Goal: Book appointment/travel/reservation

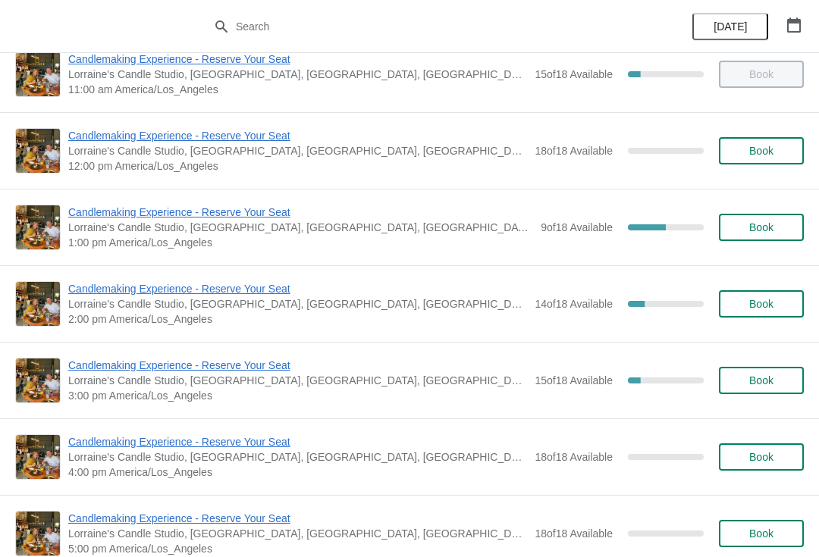
scroll to position [187, 0]
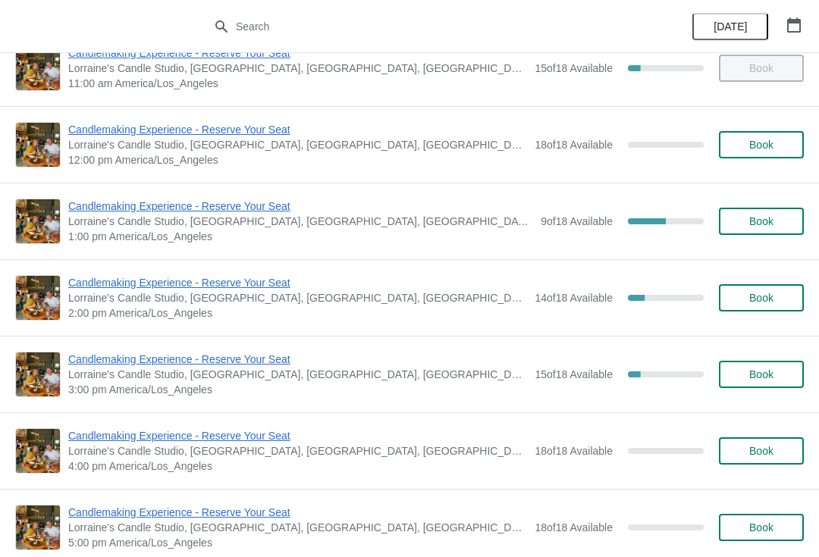
click at [771, 228] on button "Book" at bounding box center [761, 221] width 85 height 27
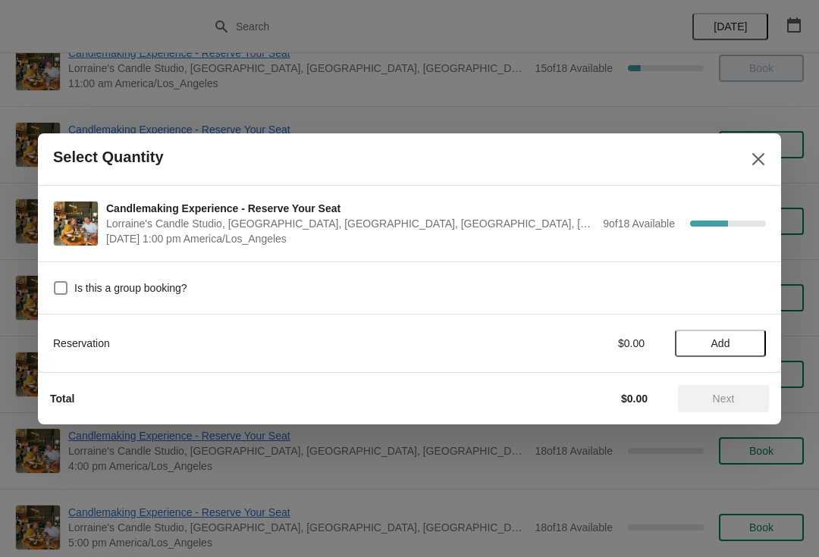
click at [741, 337] on span "Add" at bounding box center [721, 343] width 64 height 12
click at [743, 347] on icon at bounding box center [747, 343] width 16 height 16
click at [751, 341] on icon at bounding box center [747, 343] width 16 height 16
click at [749, 335] on icon at bounding box center [747, 343] width 16 height 16
click at [750, 394] on span "Next" at bounding box center [723, 399] width 67 height 12
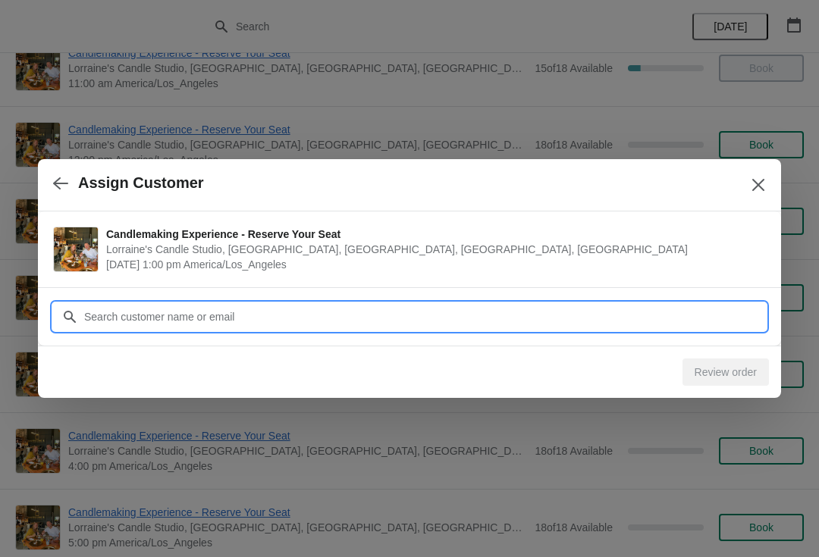
click at [479, 304] on input "Customer" at bounding box center [424, 316] width 683 height 27
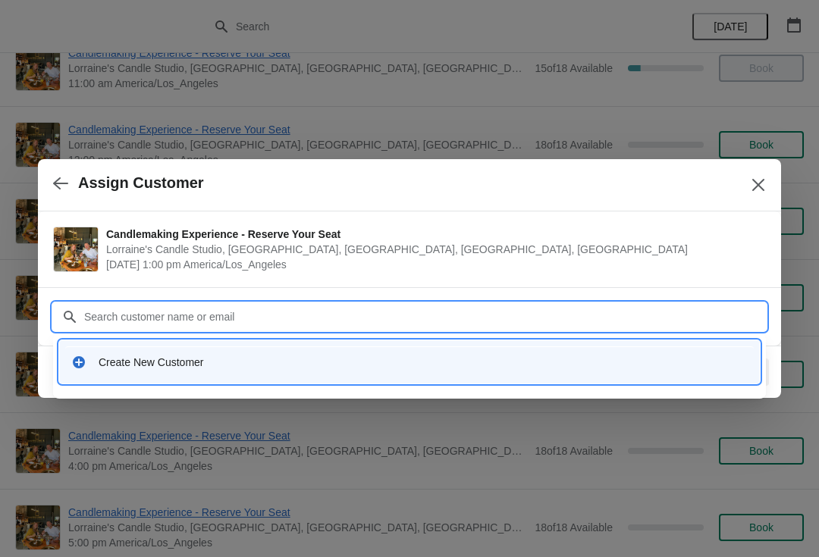
click at [423, 362] on div "Create New Customer" at bounding box center [423, 362] width 649 height 15
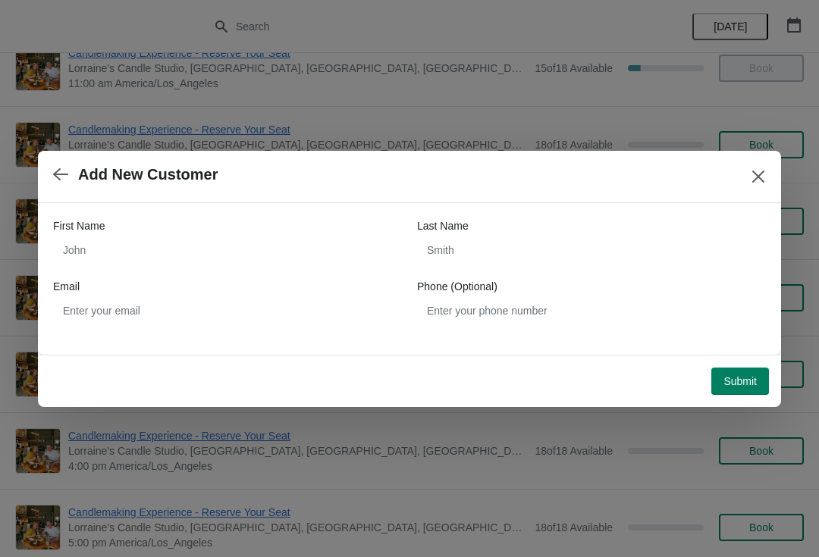
click at [316, 233] on div "First Name" at bounding box center [227, 225] width 349 height 15
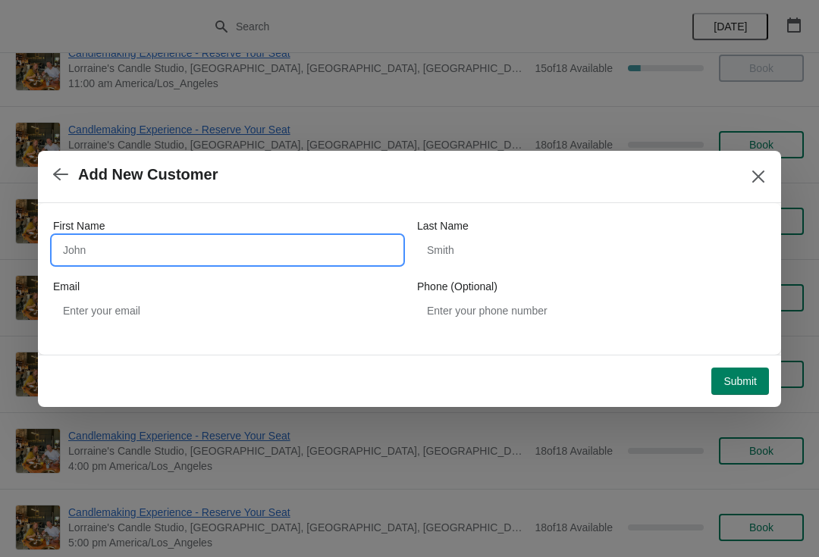
click at [319, 249] on input "First Name" at bounding box center [227, 250] width 349 height 27
type input "[PERSON_NAME]"
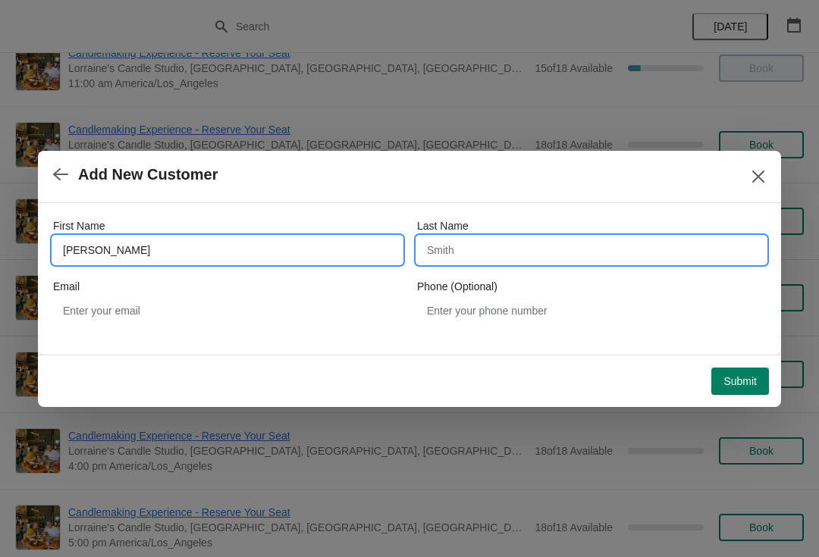
click at [570, 253] on input "Last Name" at bounding box center [591, 250] width 349 height 27
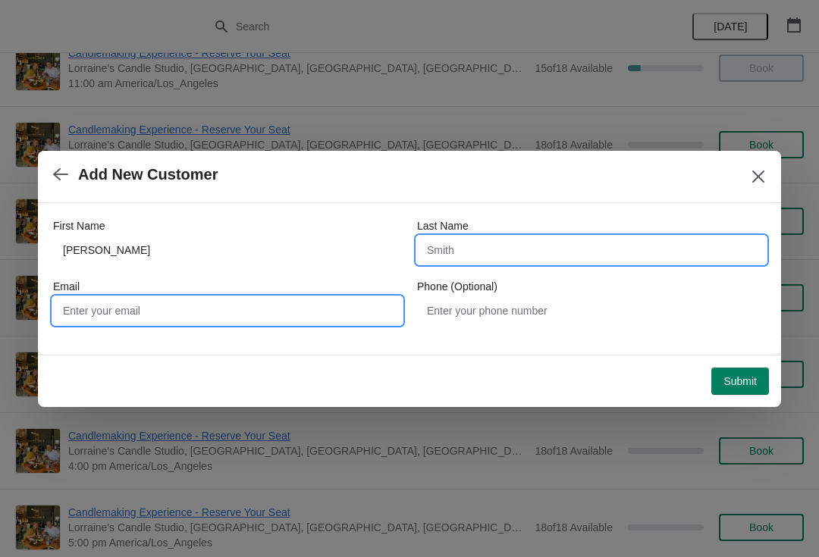
click at [282, 308] on input "Email" at bounding box center [227, 310] width 349 height 27
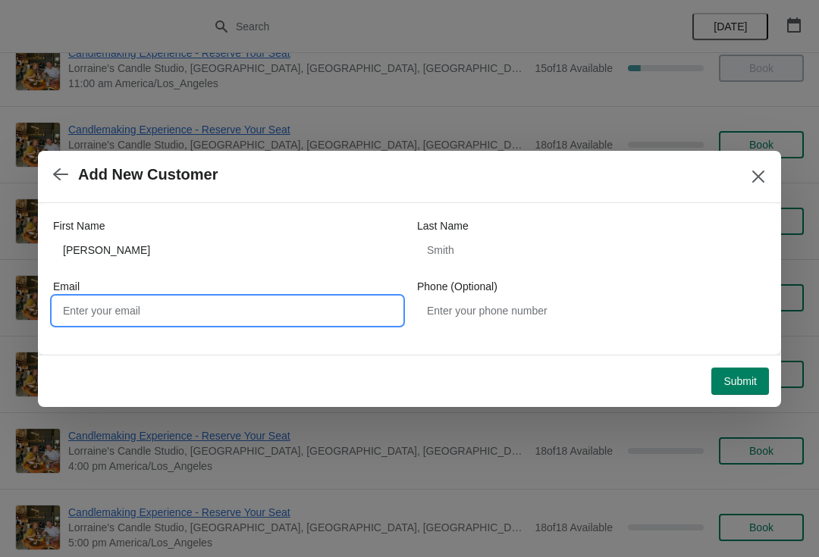
click at [456, 233] on label "Last Name" at bounding box center [443, 225] width 52 height 15
click at [456, 237] on input "Last Name" at bounding box center [591, 250] width 349 height 27
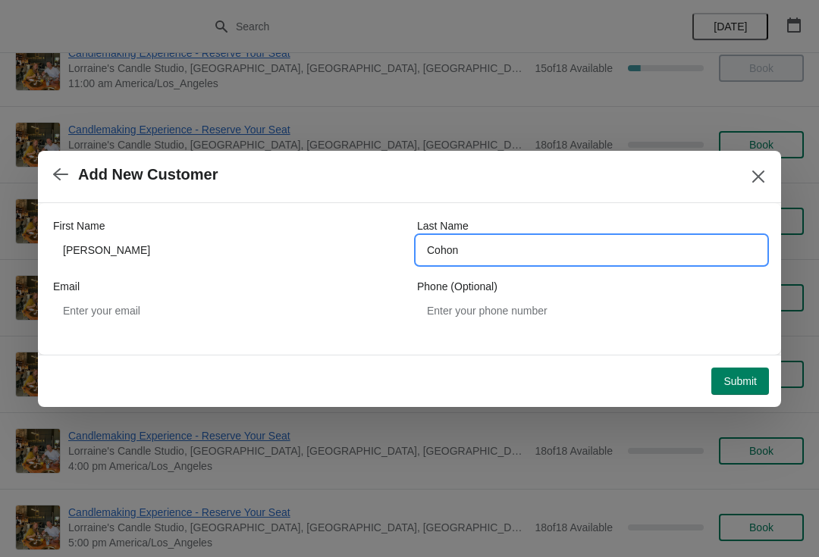
type input "Cohon"
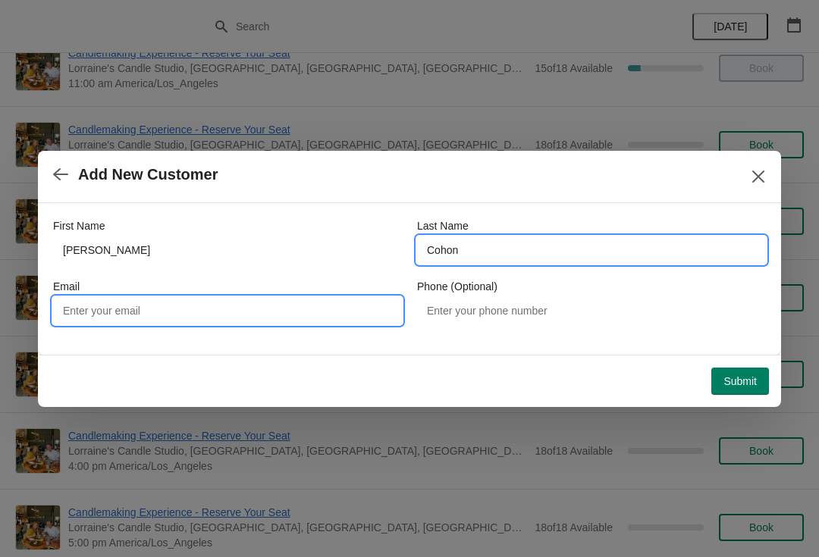
click at [175, 304] on input "Email" at bounding box center [227, 310] width 349 height 27
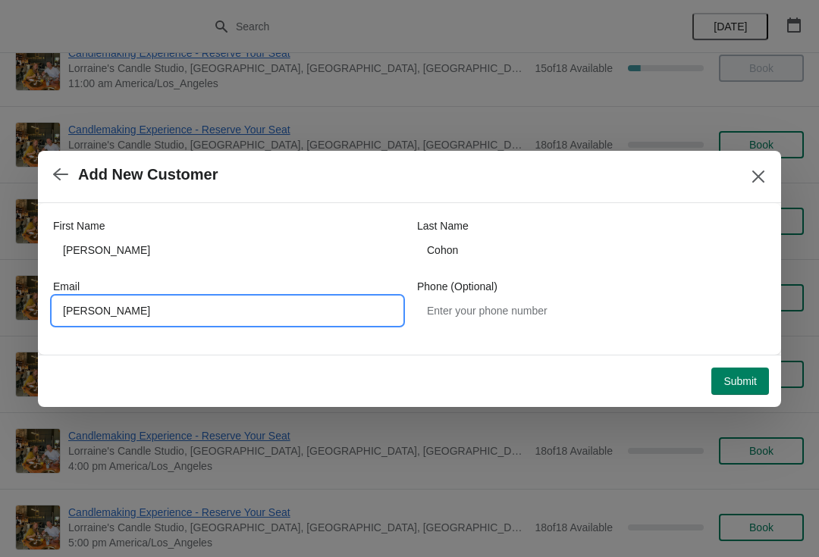
type input "[PERSON_NAME]"
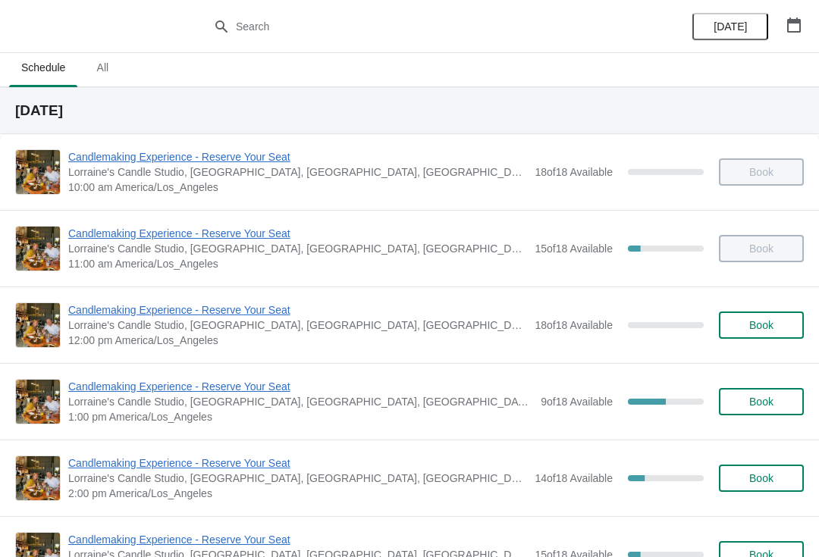
scroll to position [7, 0]
click at [771, 394] on button "Book" at bounding box center [761, 401] width 85 height 27
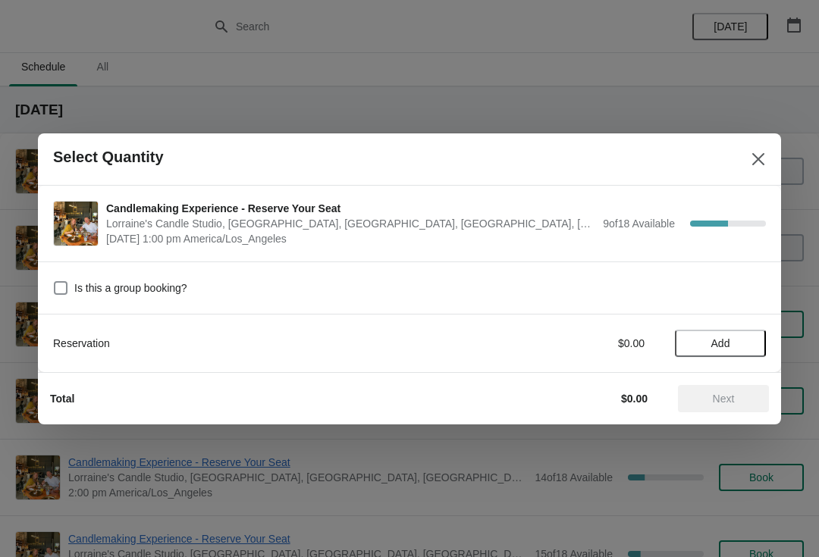
click at [742, 331] on button "Add" at bounding box center [720, 343] width 91 height 27
click at [754, 336] on icon at bounding box center [747, 343] width 16 height 16
click at [742, 344] on icon at bounding box center [747, 343] width 16 height 16
click at [752, 340] on icon at bounding box center [747, 343] width 16 height 16
click at [730, 400] on span "Next" at bounding box center [724, 399] width 22 height 12
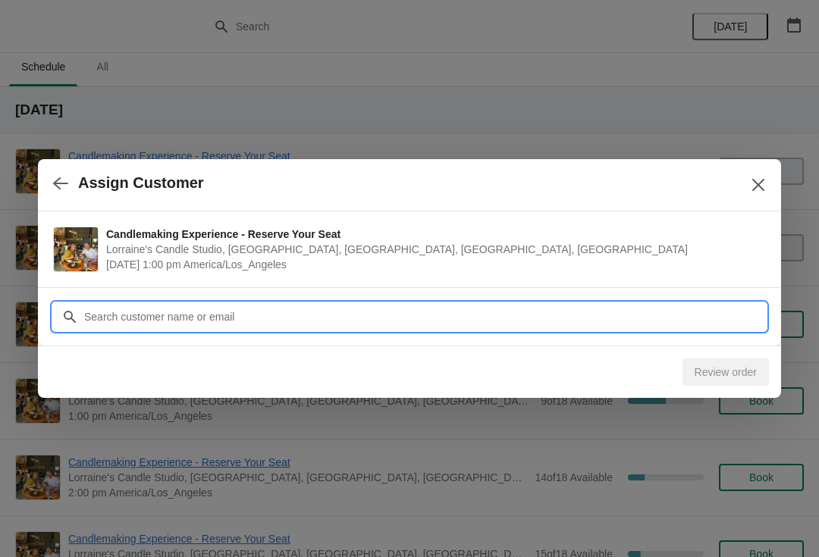
click at [636, 324] on input "Customer" at bounding box center [424, 316] width 683 height 27
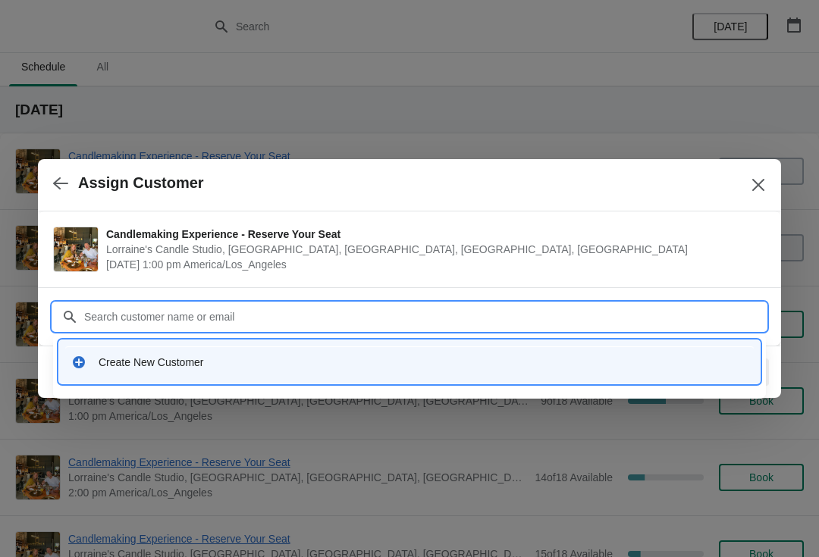
click at [427, 364] on div "Create New Customer" at bounding box center [423, 362] width 649 height 15
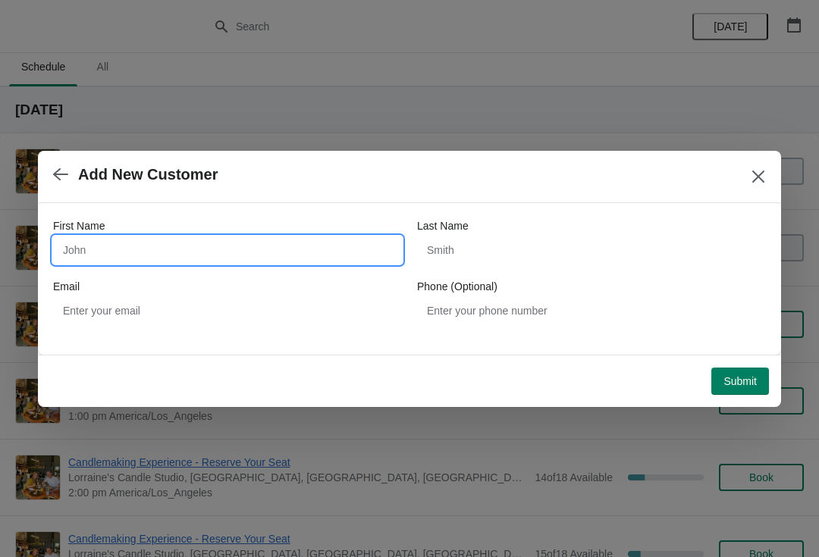
click at [315, 244] on input "First Name" at bounding box center [227, 250] width 349 height 27
type input "[PERSON_NAME]"
click at [629, 229] on div "Last Name" at bounding box center [591, 225] width 349 height 15
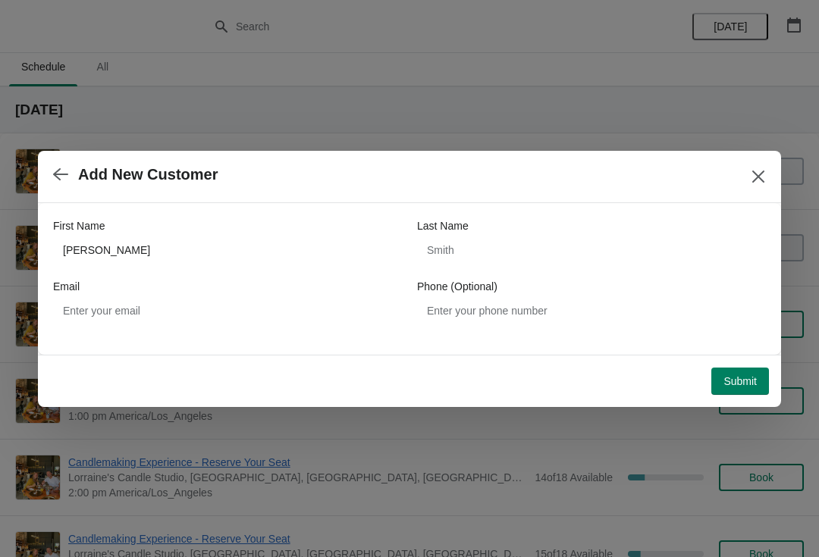
click at [583, 215] on div "First Name [PERSON_NAME] Last Name Email Phone (Optional)" at bounding box center [409, 271] width 713 height 137
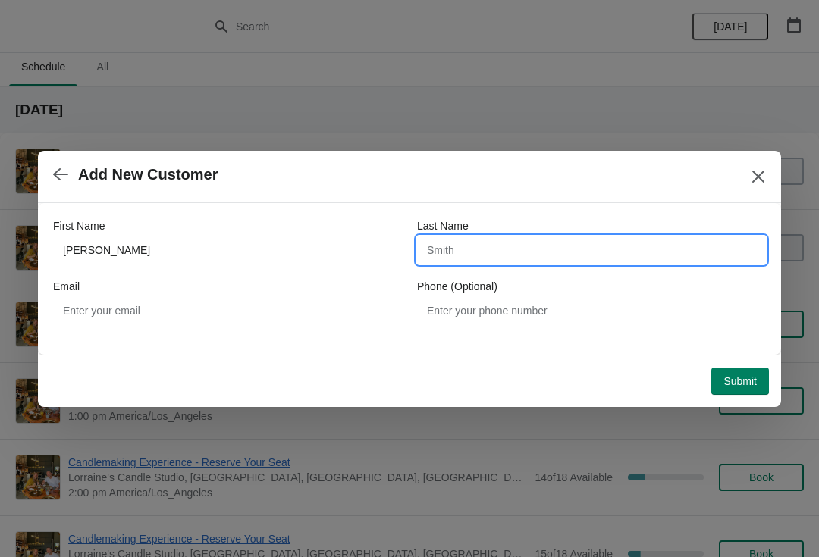
click at [572, 248] on input "Last Name" at bounding box center [591, 250] width 349 height 27
type input "Cohon"
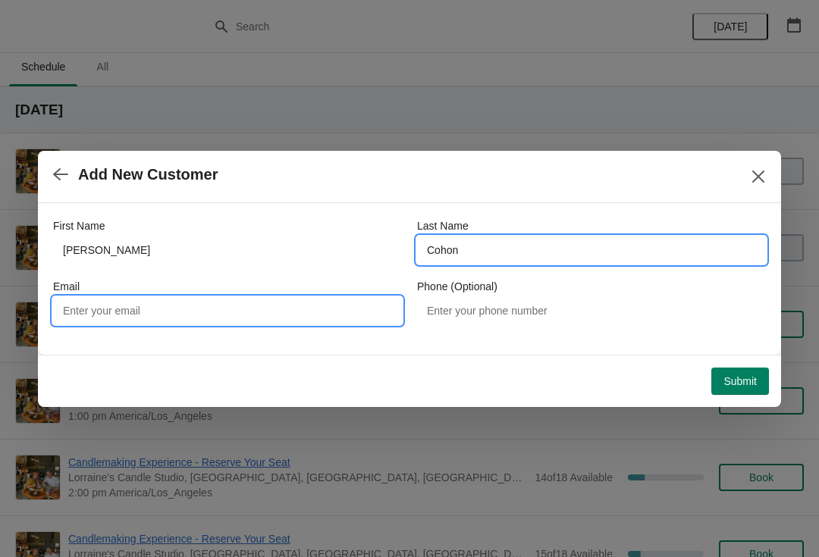
click at [309, 297] on input "Email" at bounding box center [227, 310] width 349 height 27
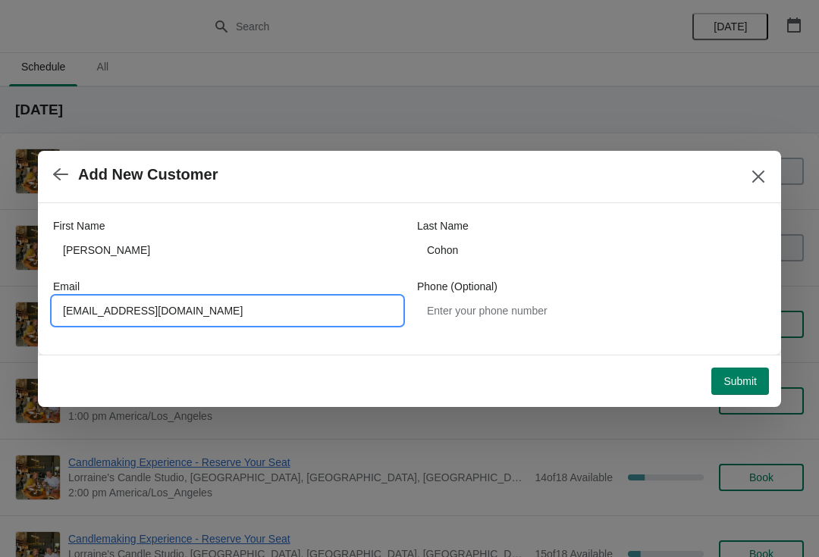
type input "[EMAIL_ADDRESS][DOMAIN_NAME]"
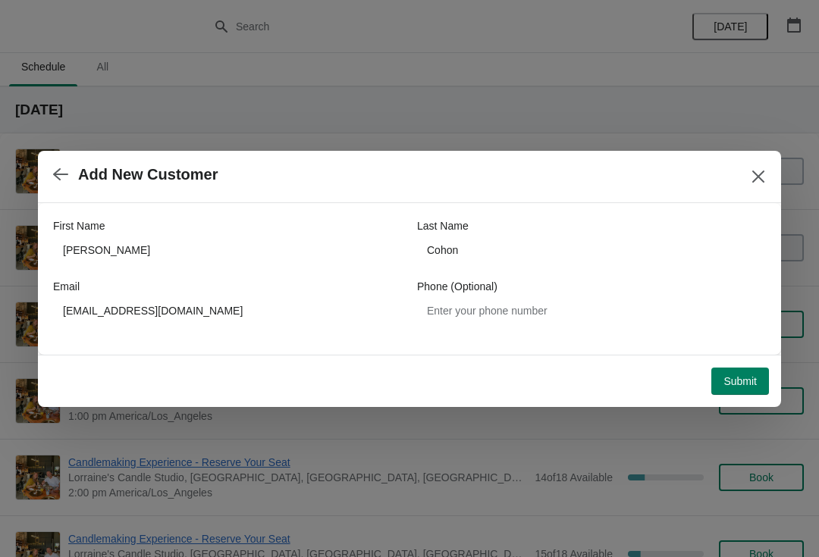
click at [746, 384] on span "Submit" at bounding box center [739, 381] width 33 height 12
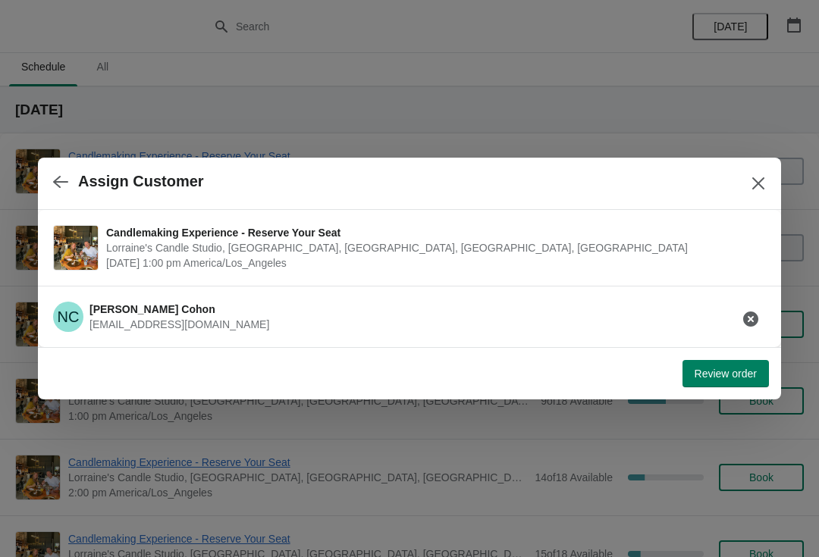
click at [742, 369] on span "Review order" at bounding box center [726, 374] width 62 height 12
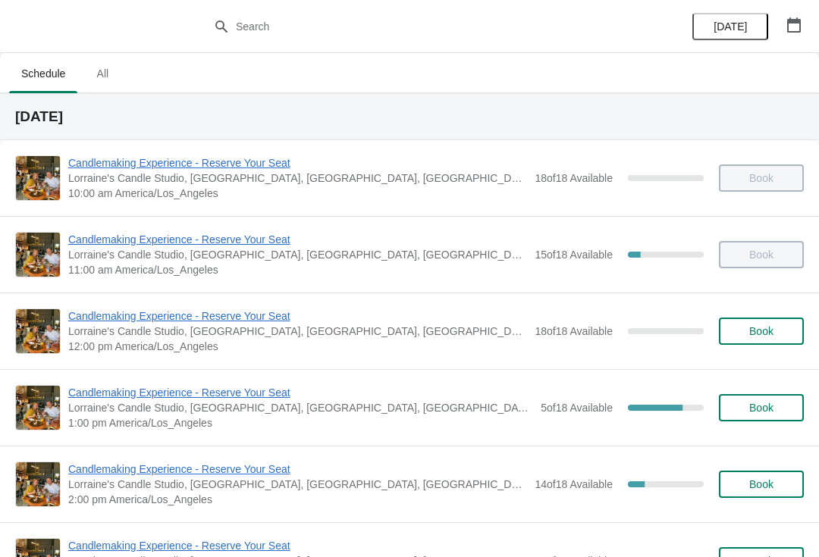
click at [158, 390] on span "Candlemaking Experience - Reserve Your Seat" at bounding box center [300, 392] width 465 height 15
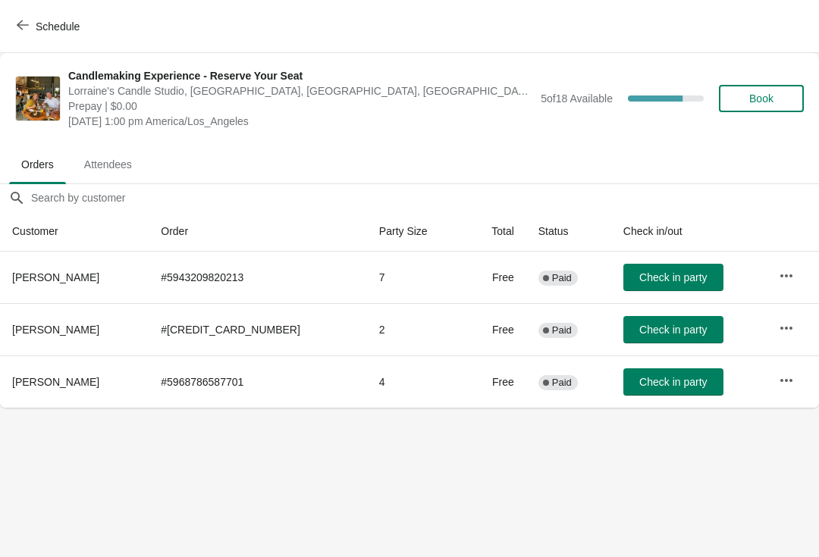
click at [61, 15] on button "Schedule" at bounding box center [50, 26] width 84 height 27
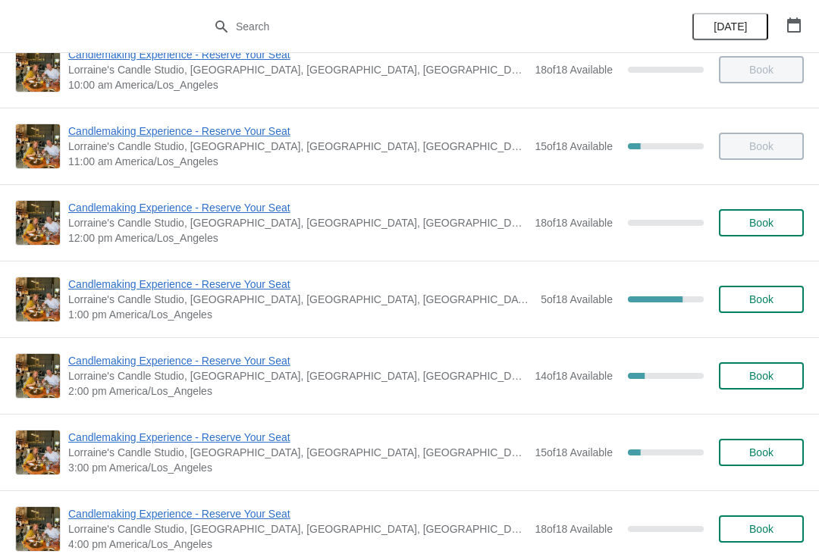
scroll to position [143, 0]
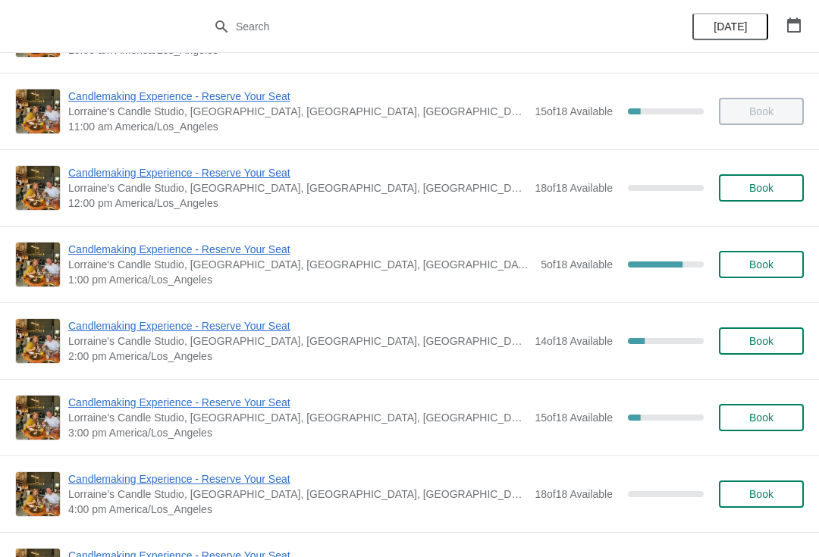
click at [161, 327] on span "Candlemaking Experience - Reserve Your Seat" at bounding box center [297, 326] width 459 height 15
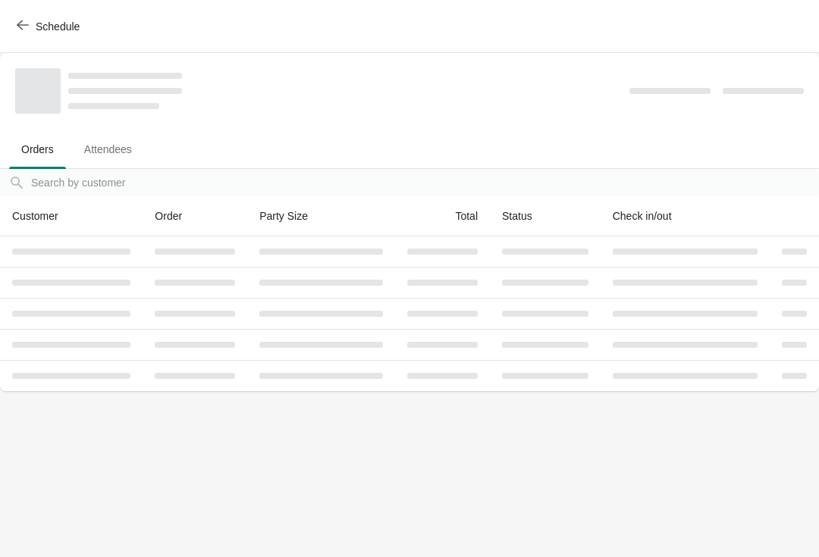
scroll to position [0, 0]
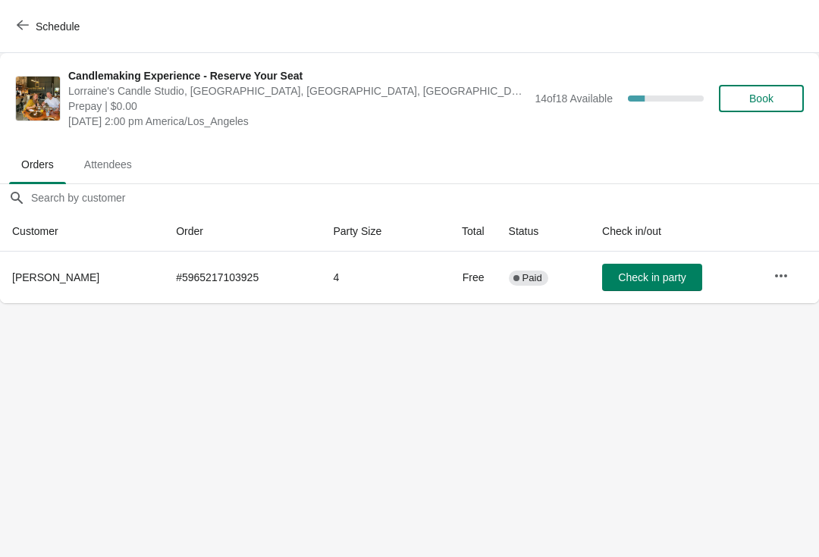
click at [34, 23] on span "Schedule" at bounding box center [50, 26] width 60 height 14
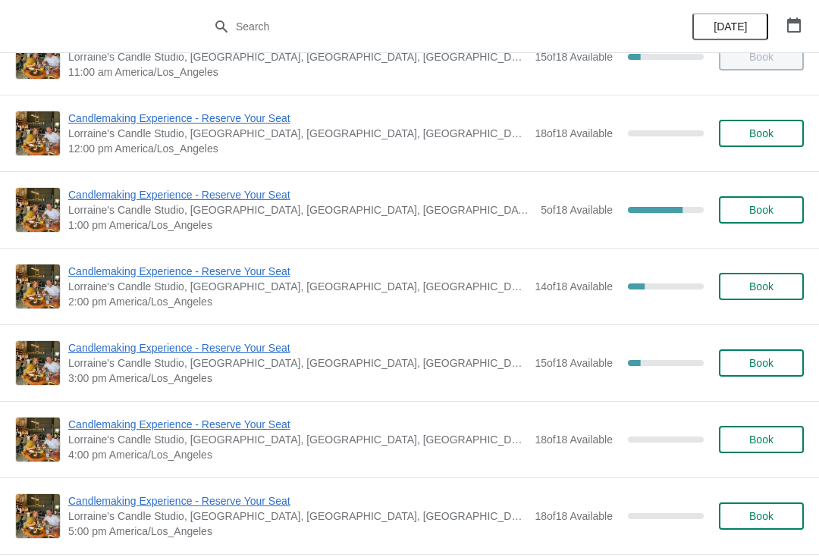
scroll to position [212, 0]
